Goal: Task Accomplishment & Management: Manage account settings

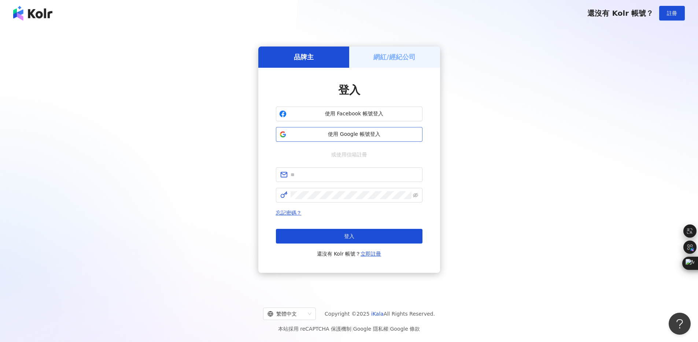
click at [327, 135] on span "使用 Google 帳號登入" at bounding box center [355, 134] width 130 height 7
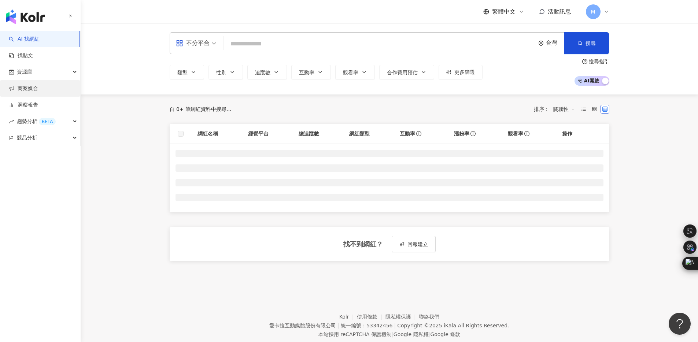
click at [38, 90] on link "商案媒合" at bounding box center [23, 88] width 29 height 7
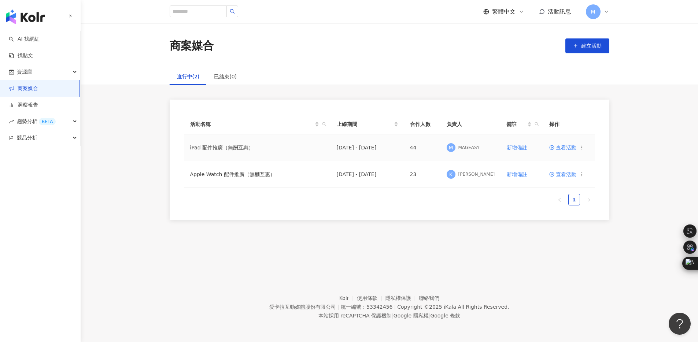
click at [560, 148] on span "查看活動" at bounding box center [562, 147] width 27 height 5
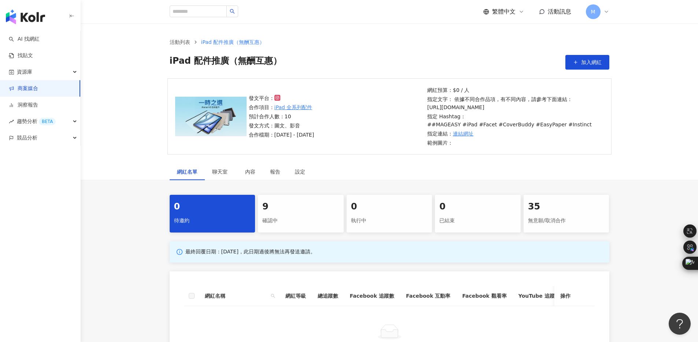
click at [278, 212] on div "9" at bounding box center [300, 207] width 77 height 12
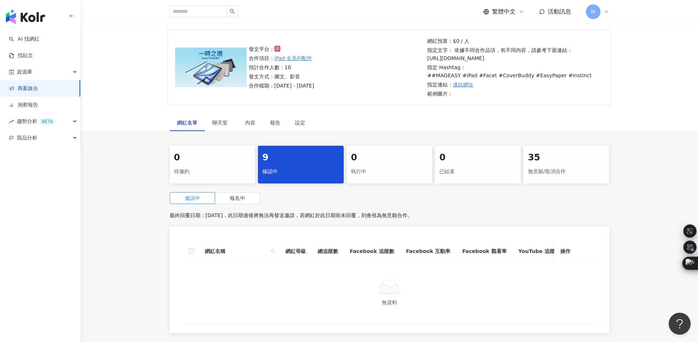
scroll to position [110, 0]
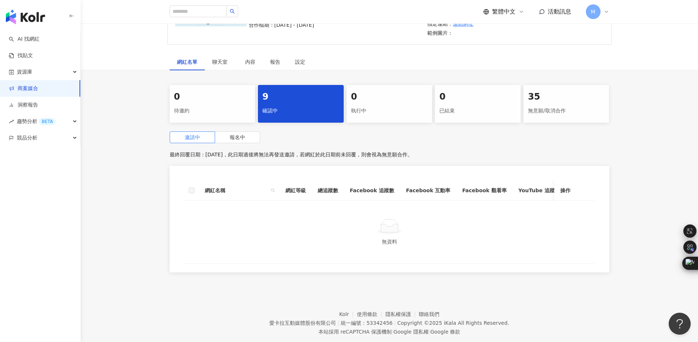
click at [246, 144] on div "邀請中 報名中 最終回覆日期：[DATE]，此日期過後將無法再發送邀請，若網紅於此日期前未回覆，則會視為無意願合作。 網紅名稱 網紅等級 總追蹤數 Faceb…" at bounding box center [390, 204] width 440 height 145
click at [246, 140] on label "報名中" at bounding box center [237, 138] width 45 height 12
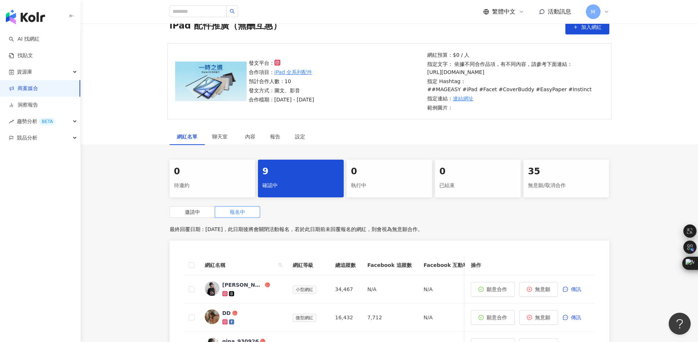
scroll to position [14, 0]
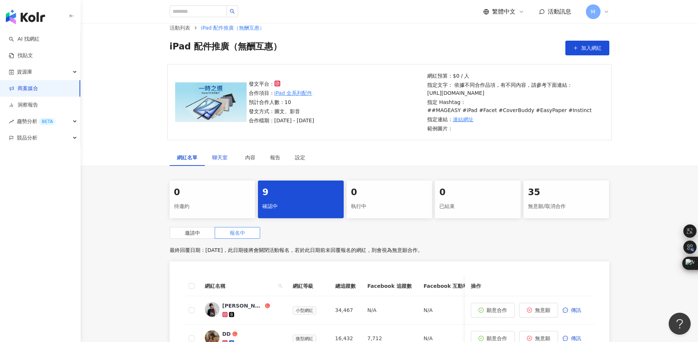
click at [227, 156] on span "聊天室" at bounding box center [221, 157] width 18 height 5
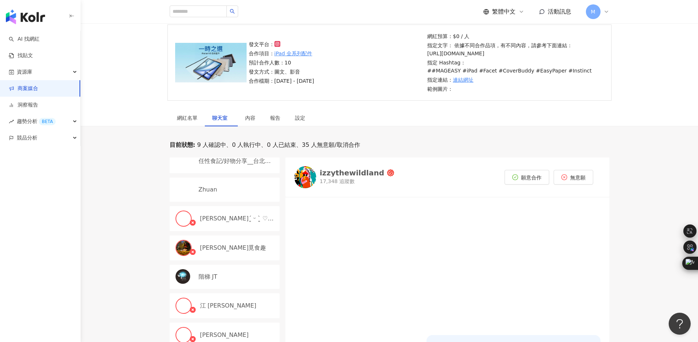
scroll to position [358, 0]
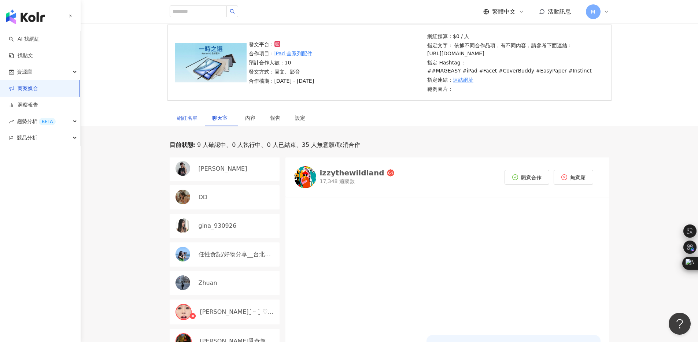
click at [192, 123] on div "網紅名單" at bounding box center [187, 118] width 35 height 17
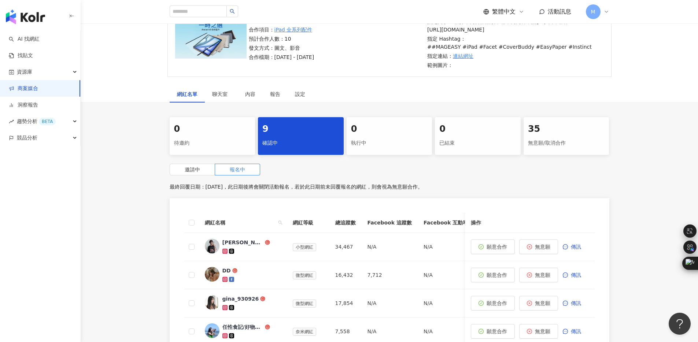
scroll to position [65, 0]
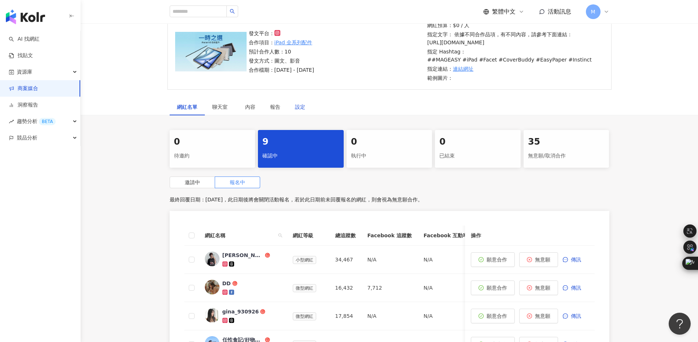
click at [304, 110] on div "設定" at bounding box center [300, 107] width 10 height 8
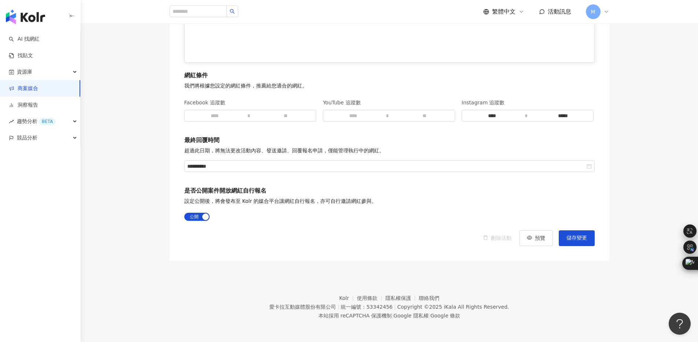
scroll to position [1001, 0]
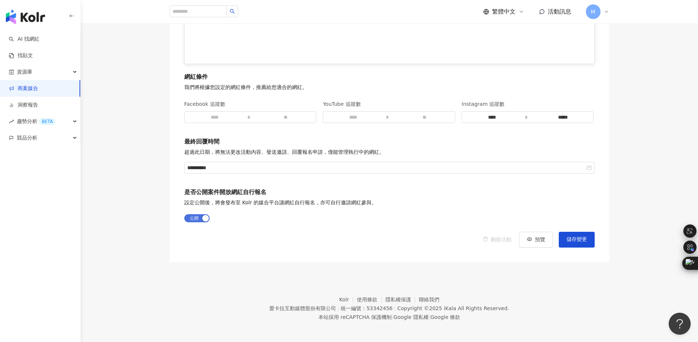
click at [205, 221] on div "button" at bounding box center [205, 218] width 7 height 7
click at [578, 242] on span "儲存變更" at bounding box center [577, 240] width 21 height 6
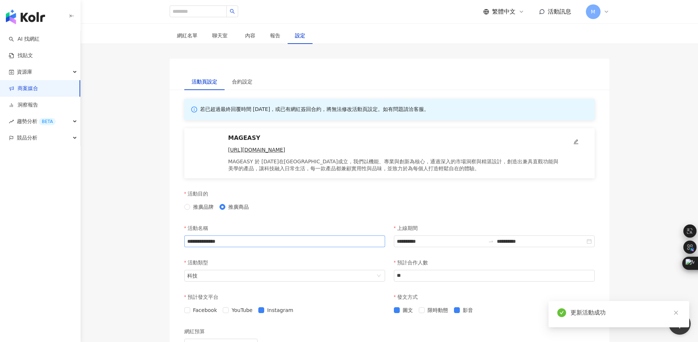
scroll to position [0, 0]
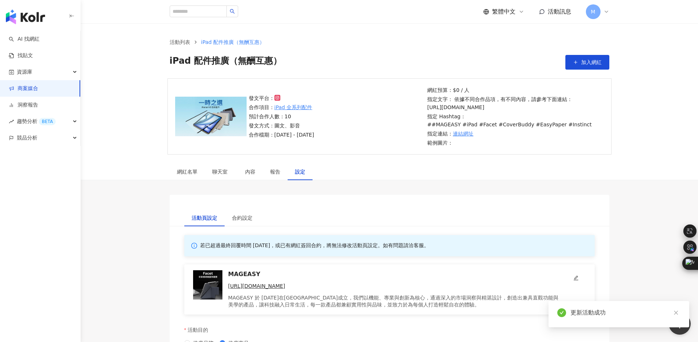
click at [38, 87] on link "商案媒合" at bounding box center [23, 88] width 29 height 7
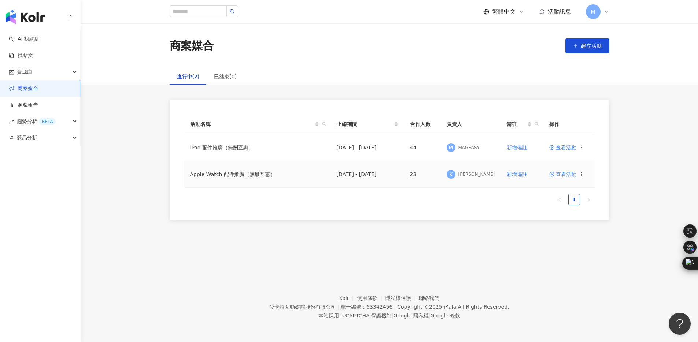
click at [238, 174] on td "Apple Watch 配件推廣（無酬互惠）" at bounding box center [257, 174] width 147 height 27
click at [571, 174] on span "查看活動" at bounding box center [562, 174] width 27 height 5
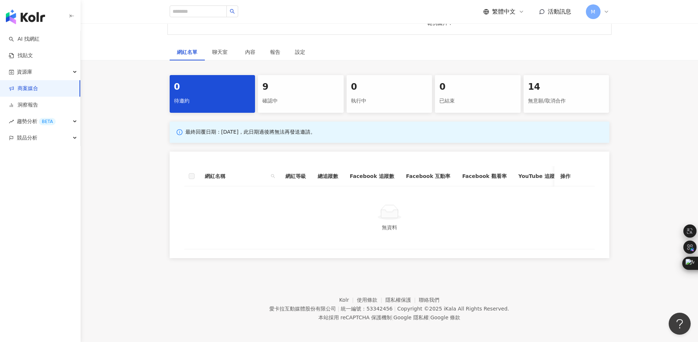
scroll to position [3, 0]
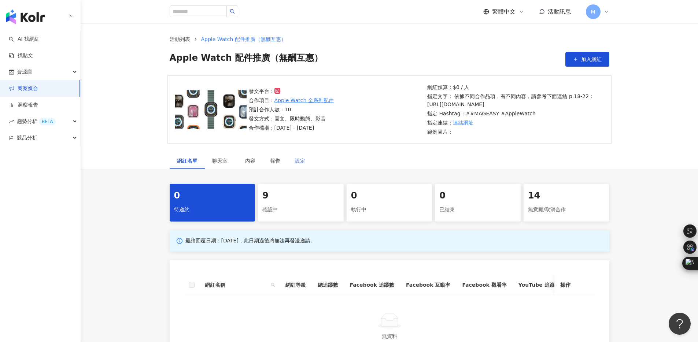
click at [305, 165] on div "設定" at bounding box center [300, 160] width 25 height 17
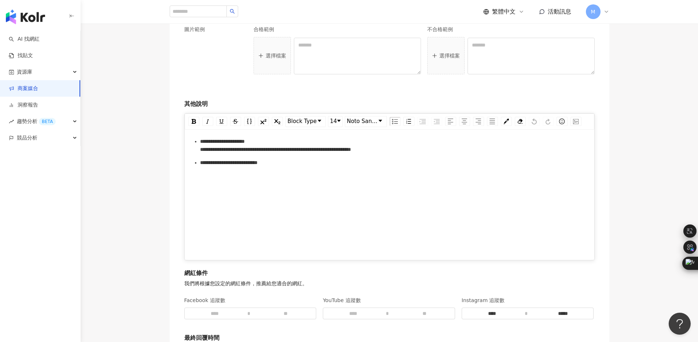
scroll to position [1002, 0]
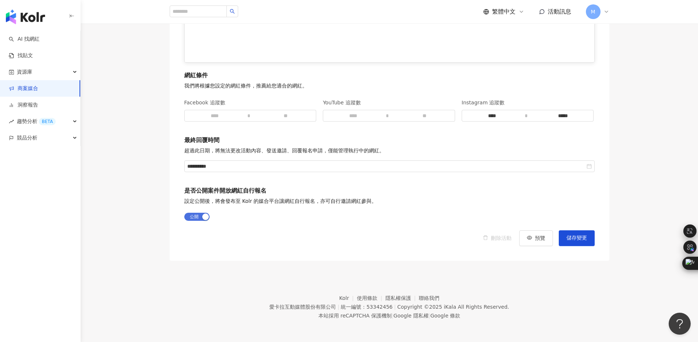
click at [196, 215] on span "公開 不公開" at bounding box center [196, 217] width 25 height 8
click at [578, 238] on span "儲存變更" at bounding box center [577, 238] width 21 height 6
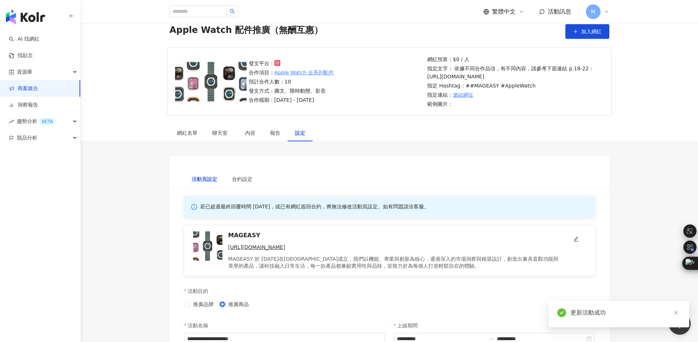
scroll to position [0, 0]
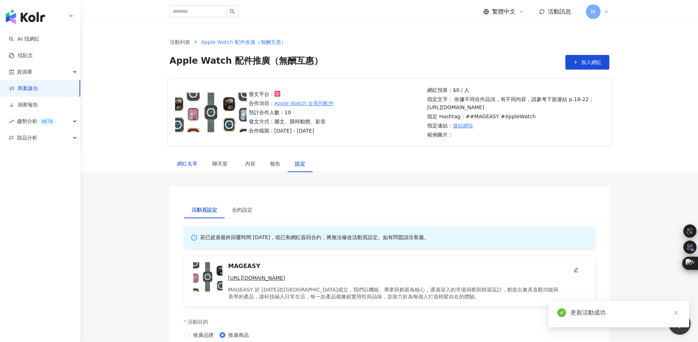
click at [185, 168] on div "網紅名單" at bounding box center [187, 164] width 21 height 8
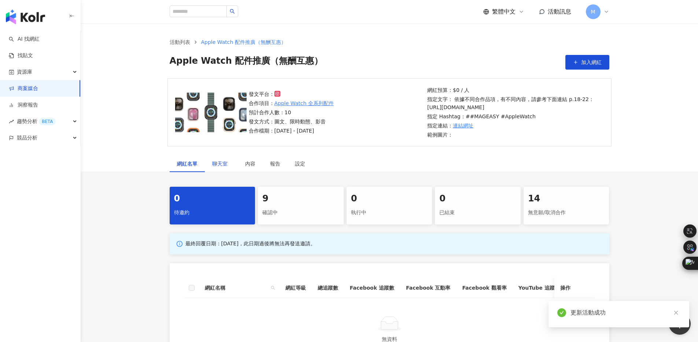
click at [213, 166] on span "聊天室" at bounding box center [221, 163] width 18 height 5
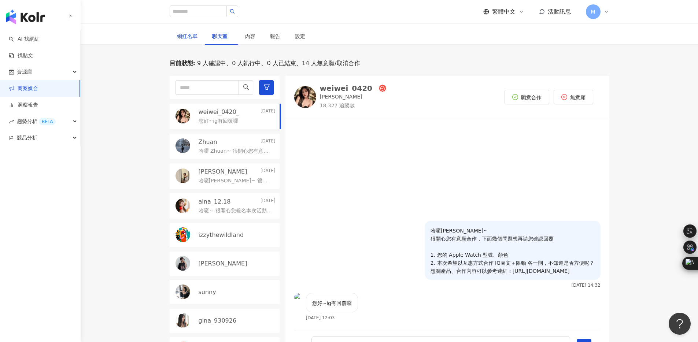
click at [190, 40] on div "網紅名單" at bounding box center [187, 36] width 21 height 8
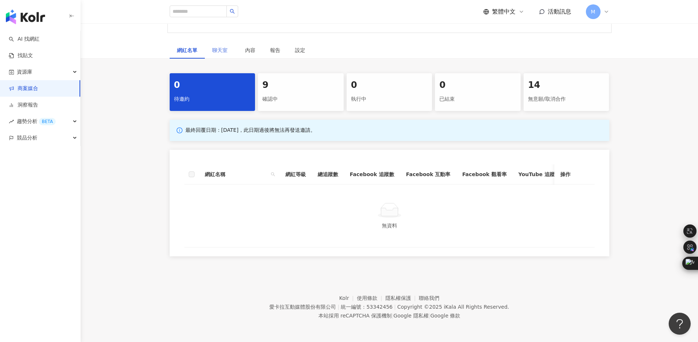
scroll to position [127, 0]
click at [300, 73] on div "9 確認中" at bounding box center [301, 92] width 86 height 38
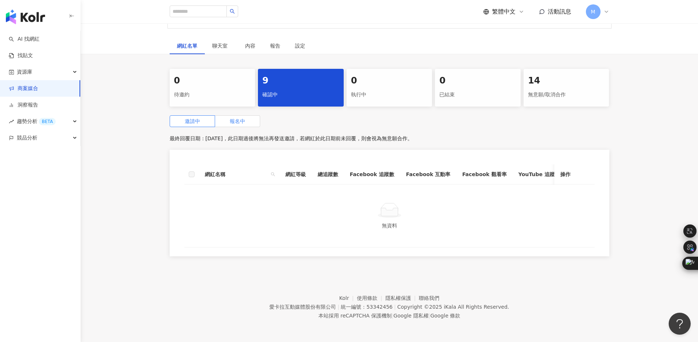
click at [240, 123] on label "報名中" at bounding box center [237, 121] width 45 height 12
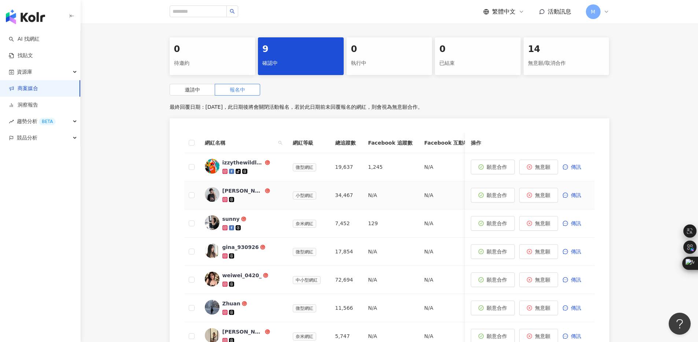
scroll to position [162, 0]
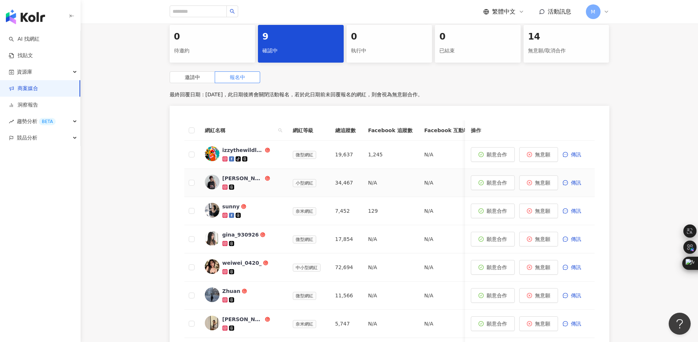
click at [233, 182] on div "[PERSON_NAME]" at bounding box center [242, 178] width 41 height 7
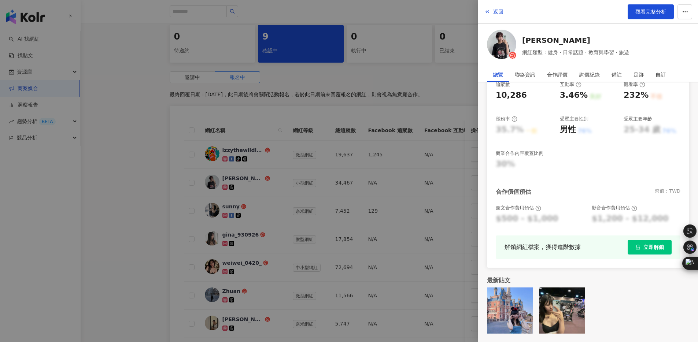
scroll to position [0, 0]
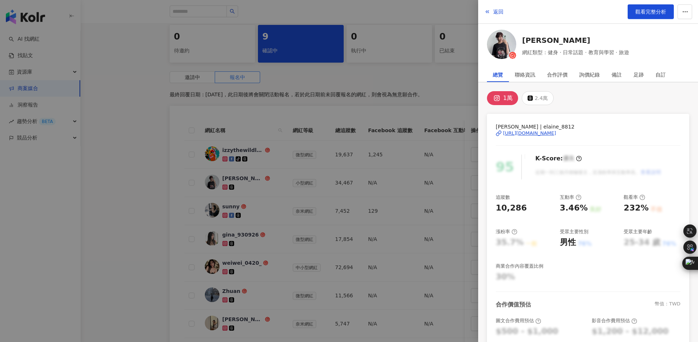
click at [535, 134] on div "[URL][DOMAIN_NAME]" at bounding box center [529, 133] width 53 height 7
click at [402, 223] on div at bounding box center [349, 171] width 698 height 342
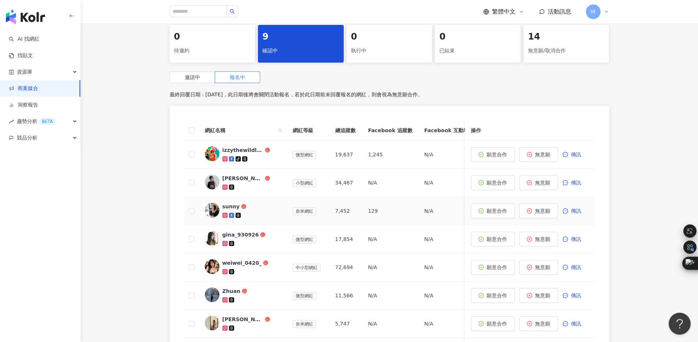
click at [235, 210] on div "sunny" at bounding box center [230, 206] width 17 height 7
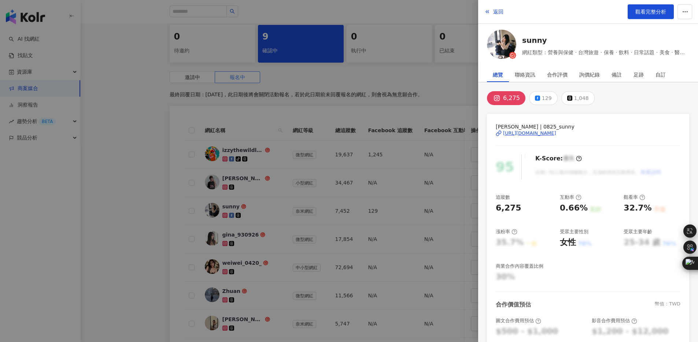
click at [535, 133] on div "[URL][DOMAIN_NAME]" at bounding box center [529, 133] width 53 height 7
click at [397, 41] on div at bounding box center [349, 171] width 698 height 342
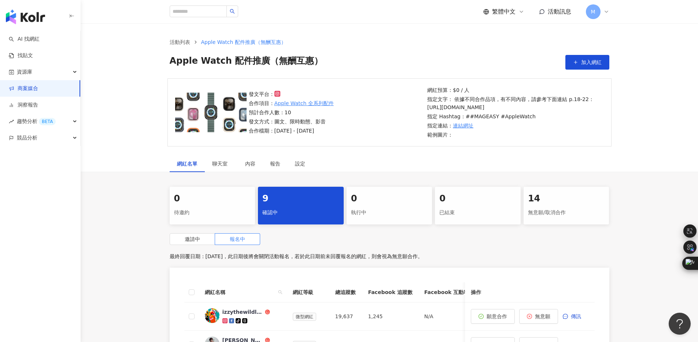
click at [388, 130] on div "發文平台： 合作項目： Apple Watch 全系列配件 預計合作人數：10 發文方式：圖文、限時動態、影音 合作檔期：[DATE] - [DATE]" at bounding box center [336, 112] width 179 height 45
click at [348, 164] on div "網紅名單 聊天室 內容 報告 設定" at bounding box center [389, 163] width 469 height 17
click at [607, 10] on icon at bounding box center [607, 12] width 6 height 6
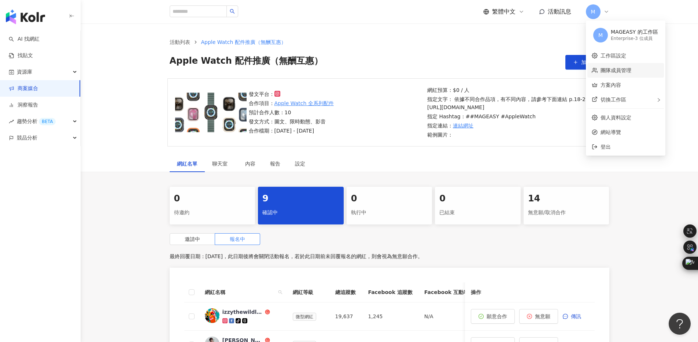
click at [621, 70] on link "團隊成員管理" at bounding box center [616, 70] width 31 height 6
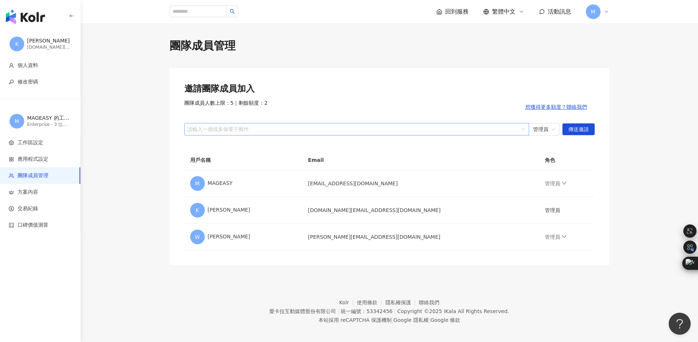
click at [294, 129] on div at bounding box center [353, 128] width 334 height 5
type input "*"
type input "******"
drag, startPoint x: 207, startPoint y: 130, endPoint x: 165, endPoint y: 132, distance: 42.2
click at [165, 132] on div "團隊成員管理 邀請團隊成員加入 團隊成員人數上限：5 ｜ 剩餘額度：2 想獲得更多額度？聯絡我們 請輸入一個或多個電子郵件 管理員 傳送邀請 用戶名稱 Ema…" at bounding box center [389, 151] width 469 height 227
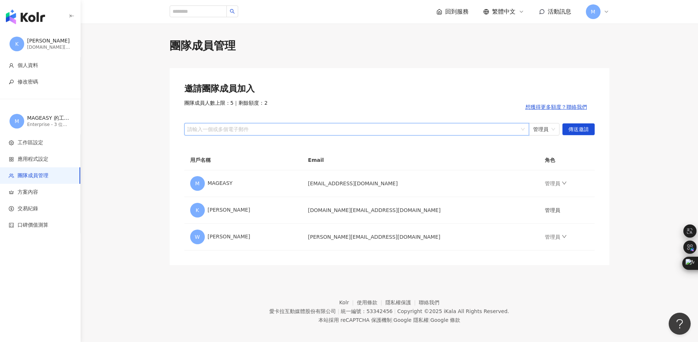
paste input "**********"
type input "**********"
click at [576, 130] on span "傳送邀請" at bounding box center [578, 130] width 21 height 12
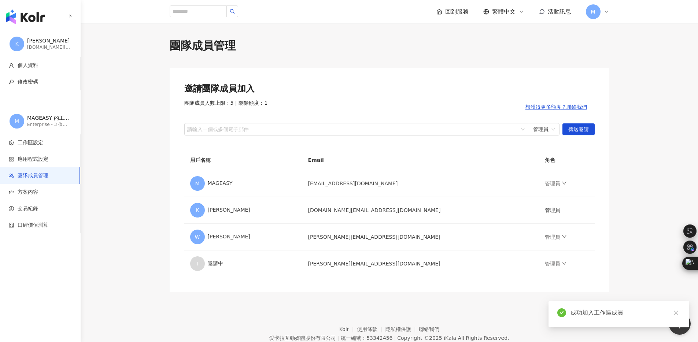
scroll to position [31, 0]
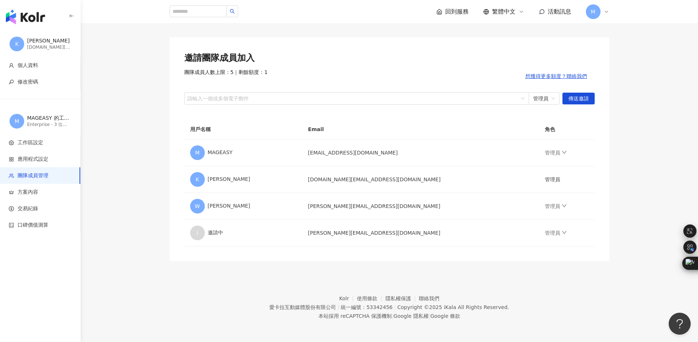
click at [267, 262] on footer "Kolr 使用條款 隱私權保護 聯絡我們 愛[PERSON_NAME]互動媒體股份有限公司 | 統一編號：53342456 | Copyright © 202…" at bounding box center [389, 301] width 617 height 81
click at [129, 98] on main "團隊成員管理 邀請團隊成員加入 團隊成員人數上限：5 ｜ 剩餘額度：1 想獲得更多額度？聯絡我們 請輸入一個或多個電子郵件 管理員 傳送邀請 用戶名稱 Ema…" at bounding box center [389, 134] width 617 height 254
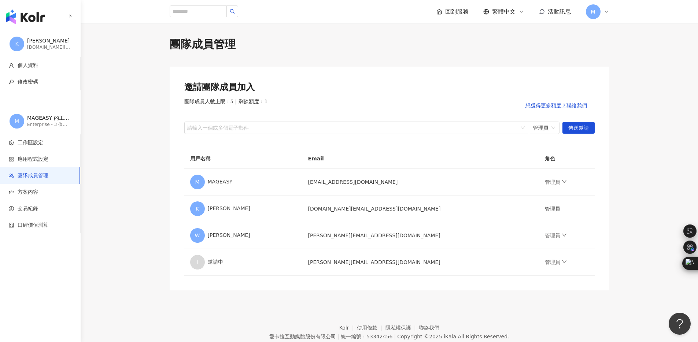
scroll to position [0, 0]
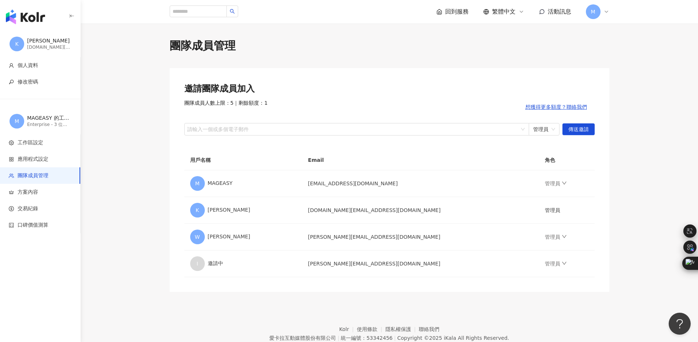
click at [305, 40] on div "團隊成員管理" at bounding box center [390, 45] width 440 height 15
